Goal: Find specific page/section: Find specific page/section

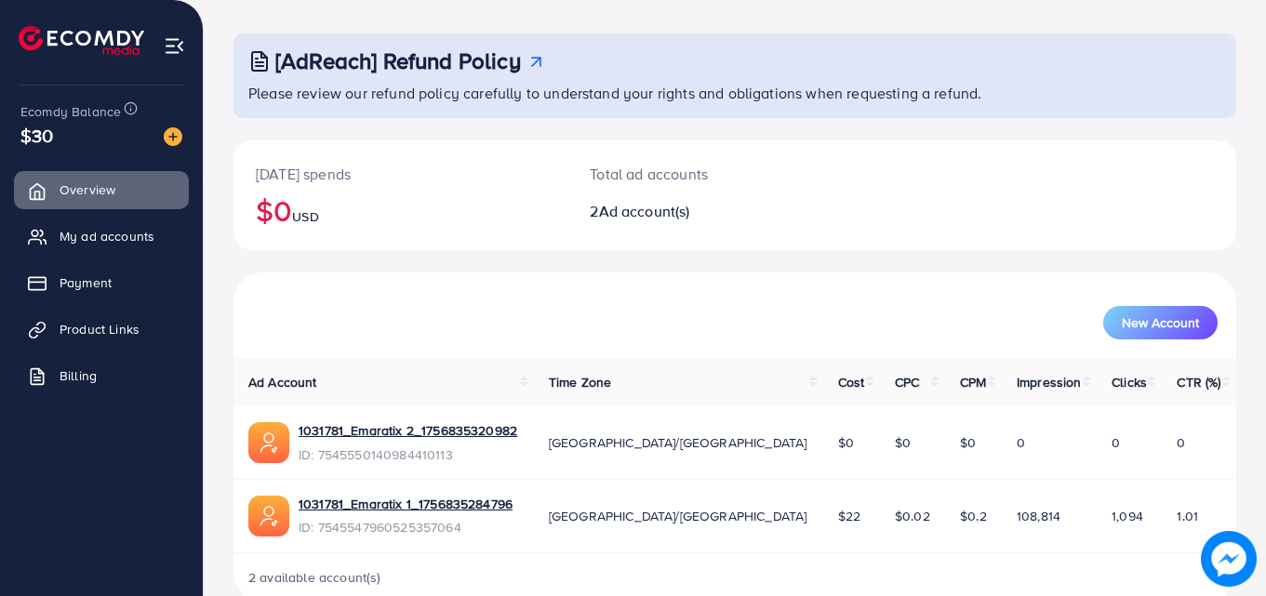
scroll to position [117, 0]
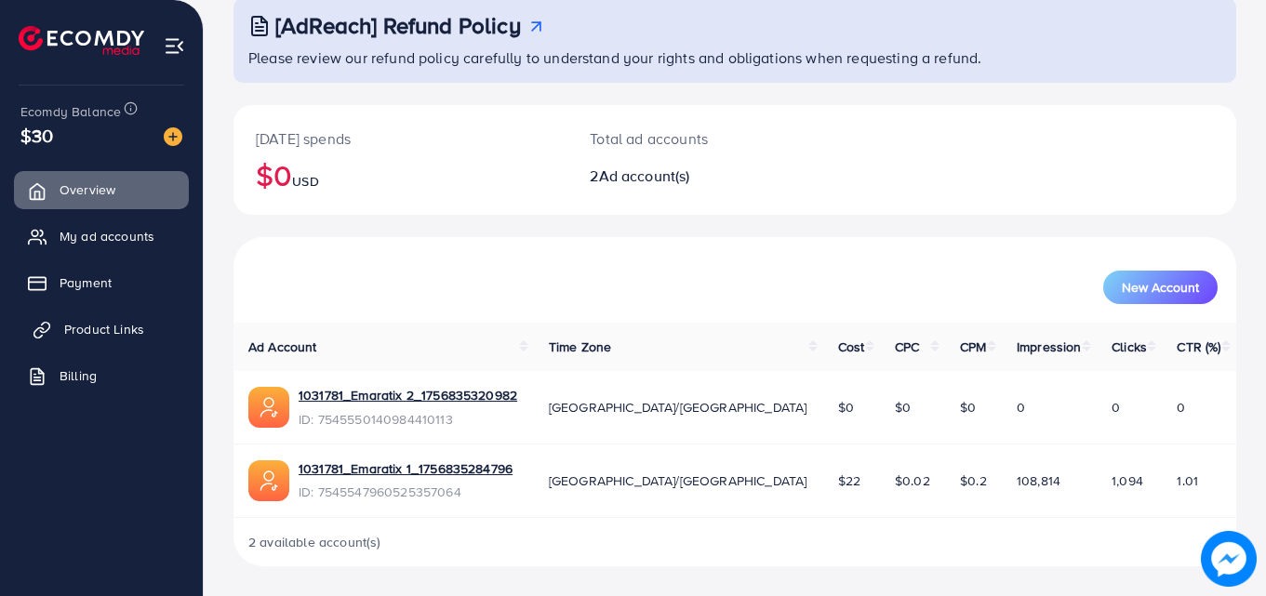
click at [86, 338] on span "Product Links" at bounding box center [104, 329] width 80 height 19
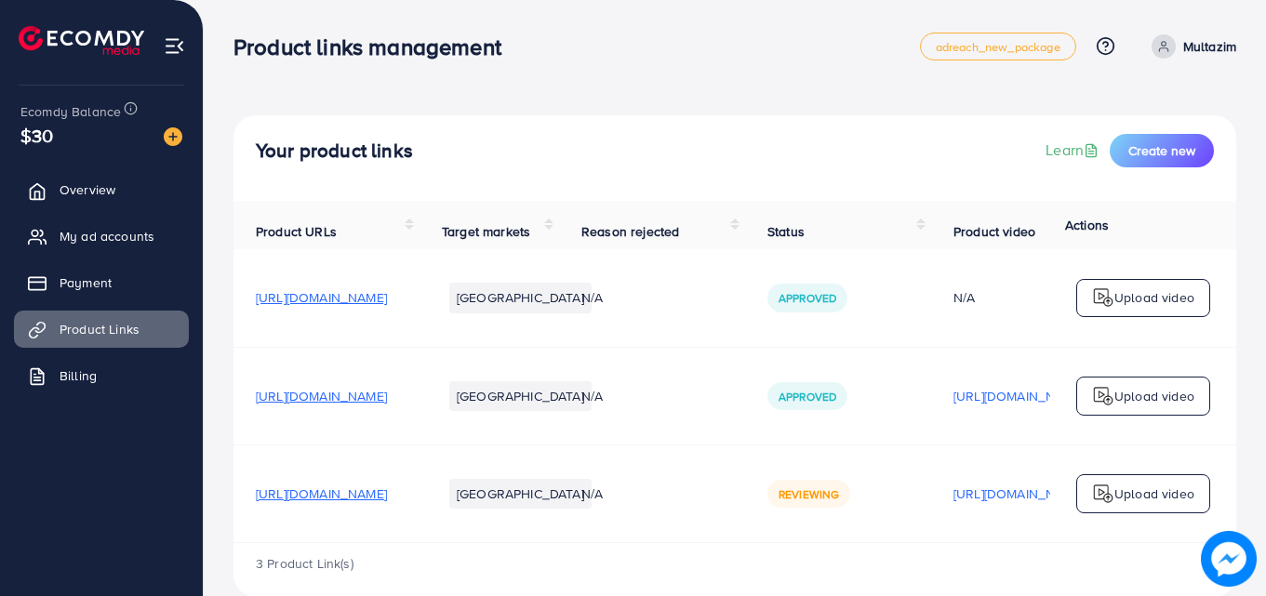
scroll to position [42, 0]
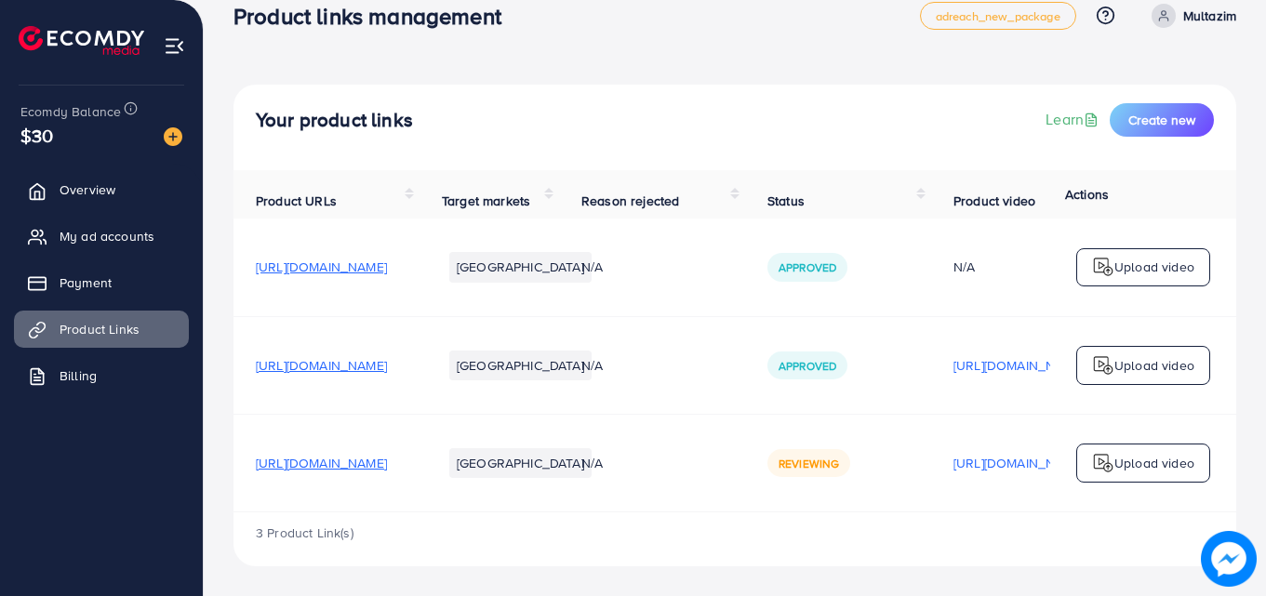
click at [387, 456] on span "[URL][DOMAIN_NAME]" at bounding box center [321, 463] width 131 height 19
click at [956, 512] on div "Product URLs Target markets Reason rejected Status Product video Status video A…" at bounding box center [734, 341] width 1003 height 342
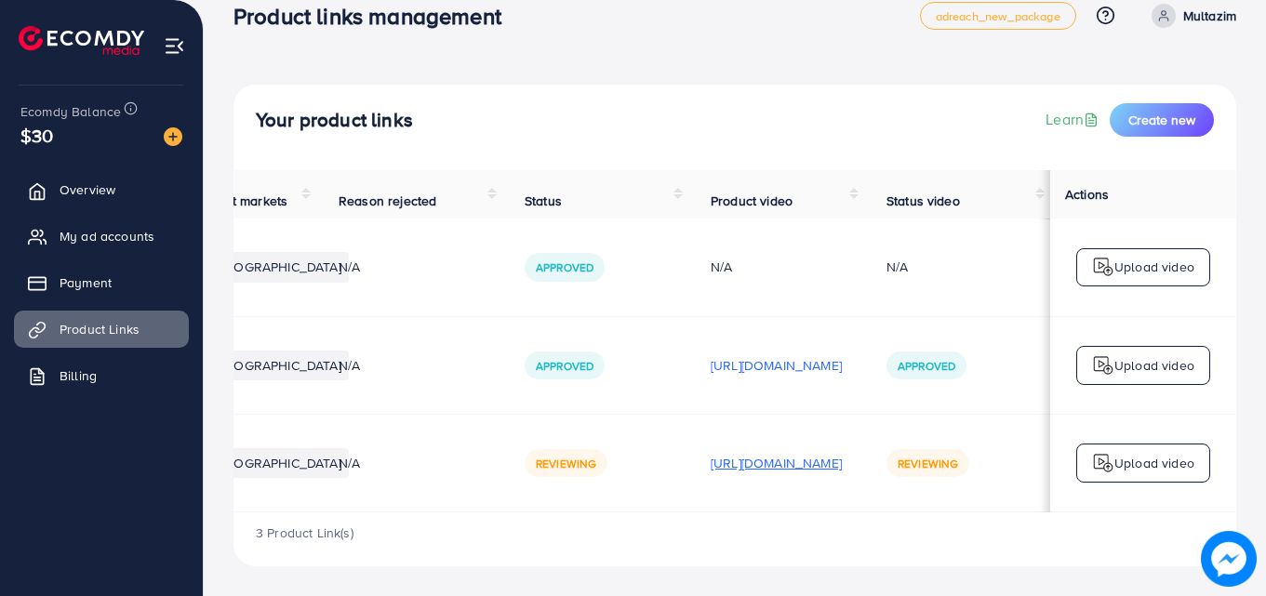
click at [748, 453] on p "[URL][DOMAIN_NAME]" at bounding box center [776, 463] width 131 height 22
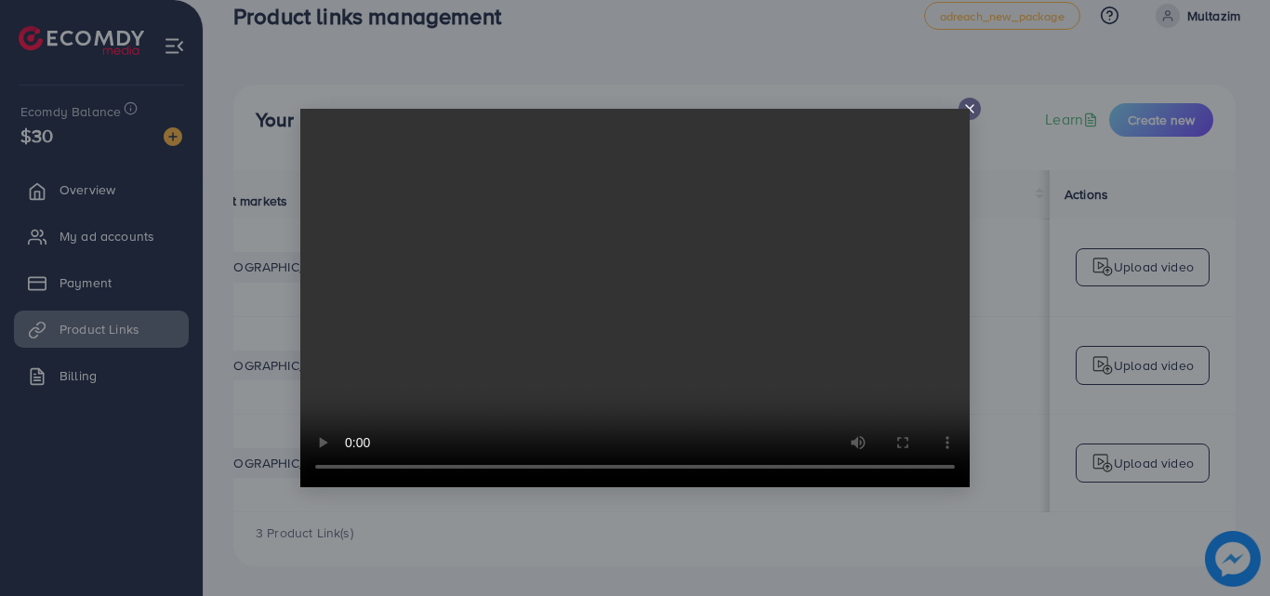
click at [974, 101] on icon at bounding box center [970, 108] width 15 height 15
